Goal: Task Accomplishment & Management: Manage account settings

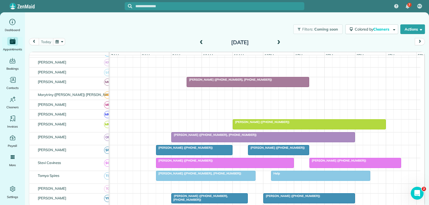
scroll to position [261, 0]
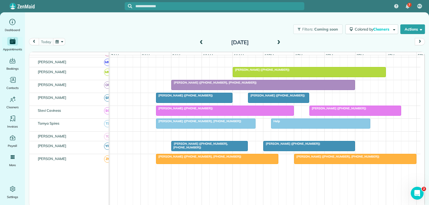
click at [375, 110] on div "[PERSON_NAME] ([PHONE_NUMBER])" at bounding box center [355, 108] width 88 height 4
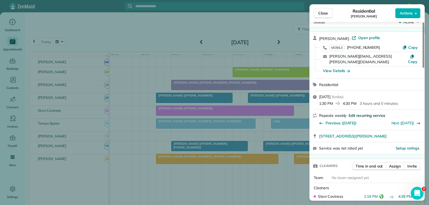
scroll to position [27, 0]
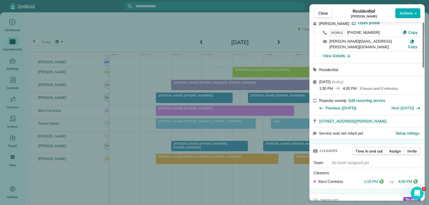
drag, startPoint x: 326, startPoint y: 12, endPoint x: 292, endPoint y: 33, distance: 39.8
click at [326, 12] on span "Close" at bounding box center [323, 12] width 10 height 5
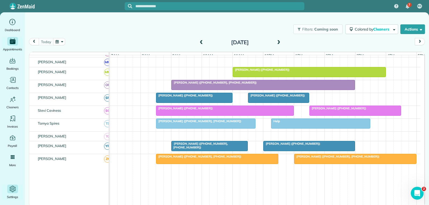
click at [13, 188] on icon "Main" at bounding box center [12, 189] width 2 height 2
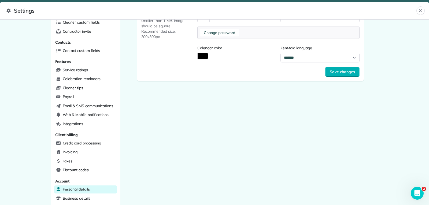
scroll to position [142, 0]
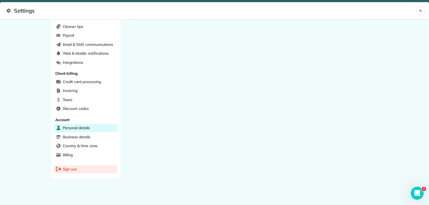
click at [66, 170] on span "Sign out" at bounding box center [70, 168] width 14 height 5
